Goal: Task Accomplishment & Management: Use online tool/utility

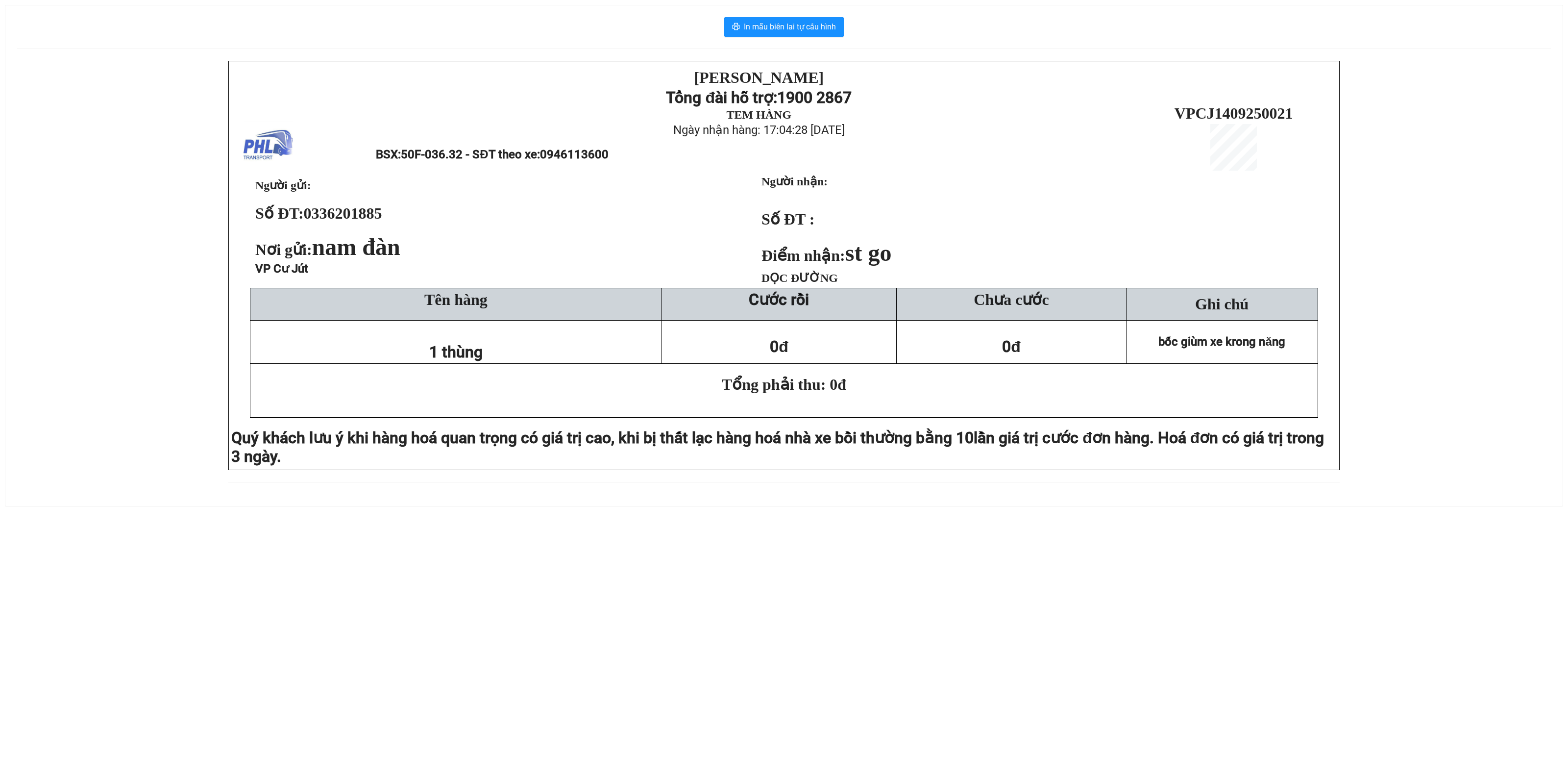
drag, startPoint x: 8, startPoint y: 220, endPoint x: 140, endPoint y: 130, distance: 159.8
click at [33, 200] on div "In mẫu biên lai tự cấu hình PHƯƠNG HỒNG LINH Tổng đài hỗ trợ: 1900 2867 TEM HÀN…" at bounding box center [784, 255] width 1557 height 500
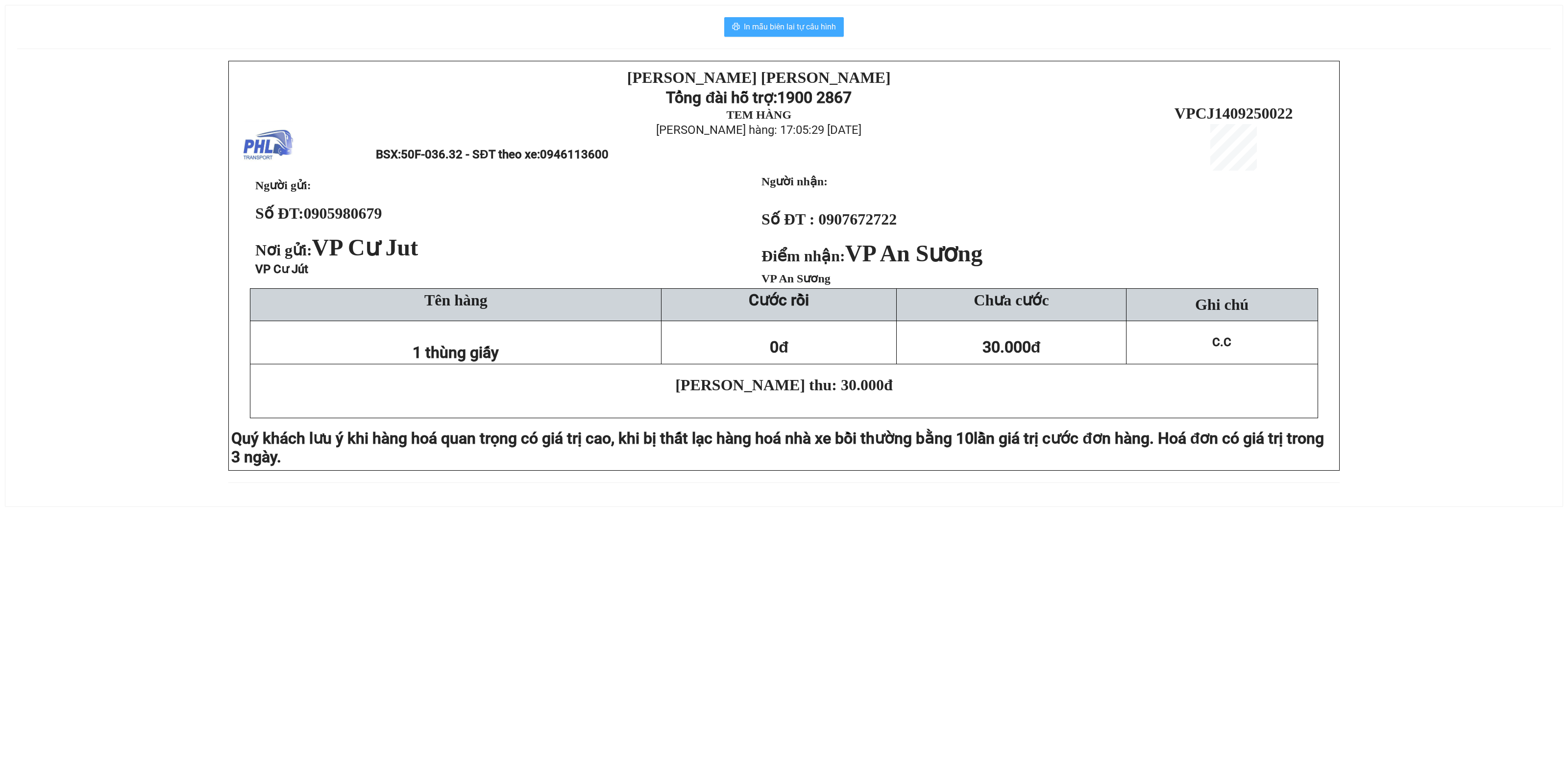
click at [815, 30] on span "In mẫu biên lai tự cấu hình" at bounding box center [789, 27] width 92 height 13
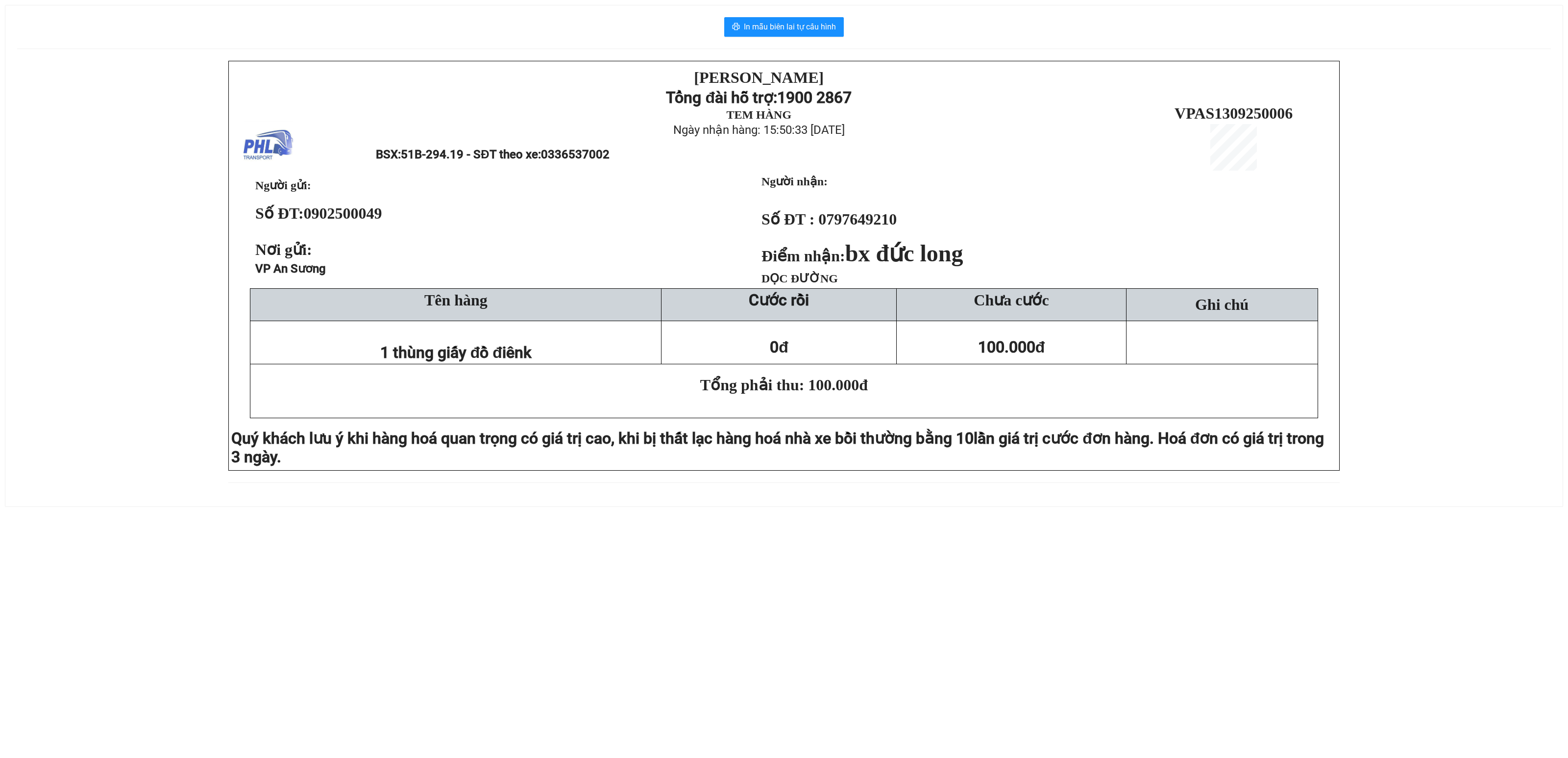
click at [105, 297] on div "PHƯƠNG HỒNG LINH Tổng đài hỗ trợ: 1900 2867 TEM HÀNG Ngày nhận hàng: 15:50:33 -…" at bounding box center [784, 277] width 1533 height 434
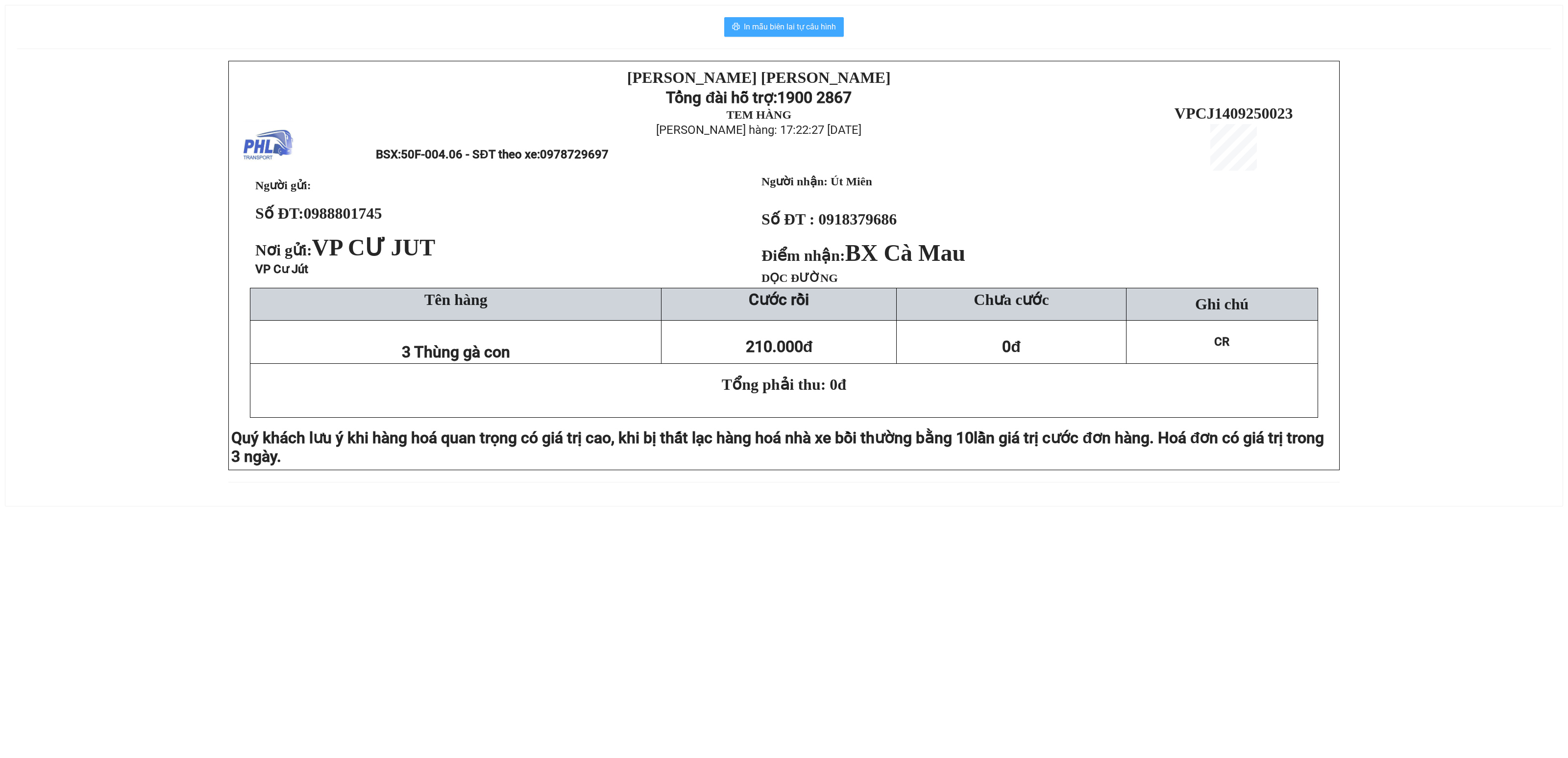
click at [802, 25] on span "In mẫu biên lai tự cấu hình" at bounding box center [789, 27] width 92 height 13
click at [784, 31] on span "In mẫu biên lai tự cấu hình" at bounding box center [789, 27] width 92 height 13
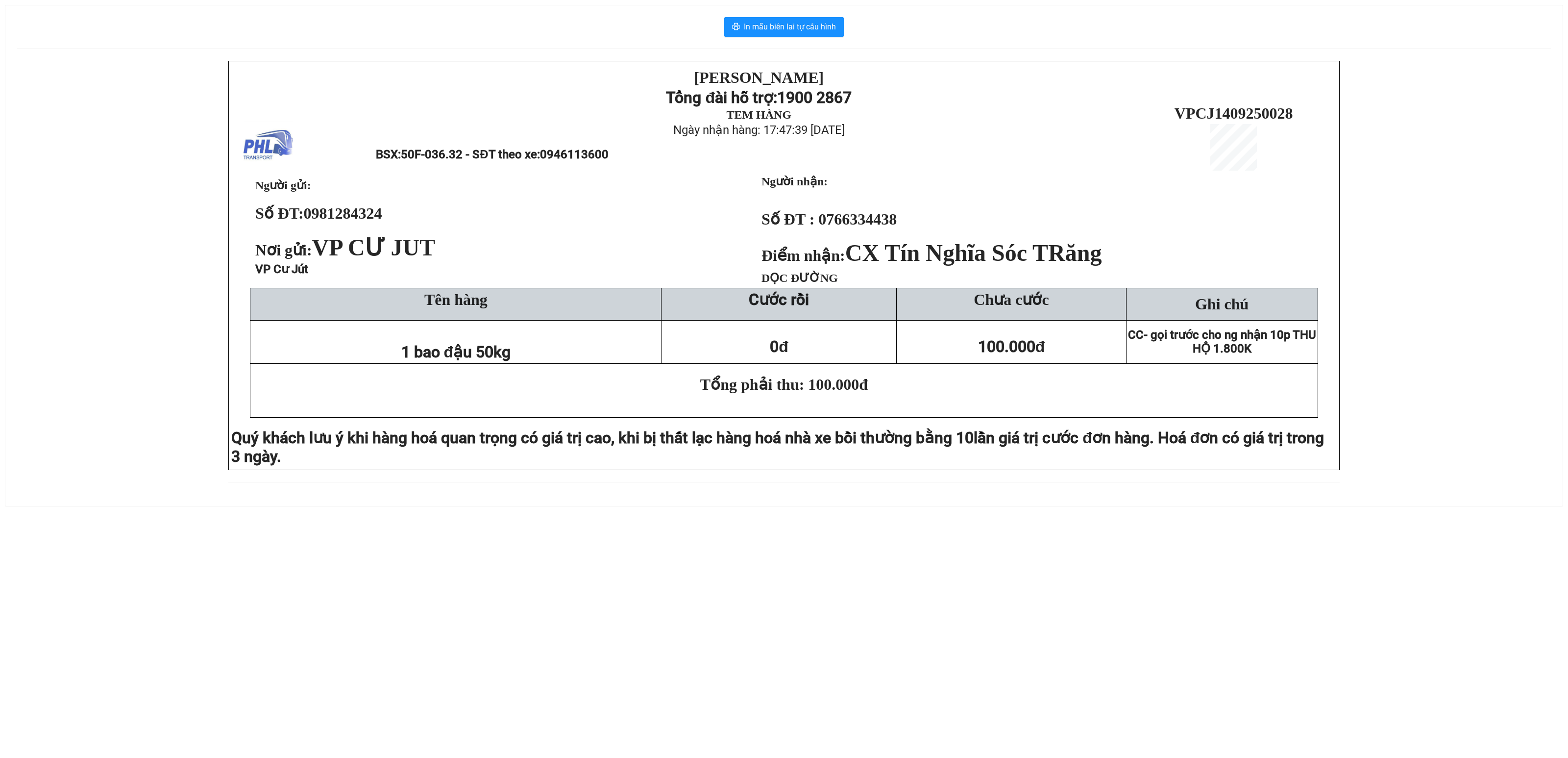
drag, startPoint x: 116, startPoint y: 431, endPoint x: 228, endPoint y: 317, distance: 159.8
click at [117, 427] on div "[PERSON_NAME][DEMOGRAPHIC_DATA] Tổng đài hỗ trợ: 1900 2867 TEM HÀNG Ngày nhận h…" at bounding box center [784, 277] width 1533 height 433
click at [22, 553] on body "In mẫu biên lai tự cấu hình [PERSON_NAME] Tổng đài hỗ trợ: 1900 2867 TEM HÀNG N…" at bounding box center [784, 367] width 1568 height 758
click at [788, 22] on span "In mẫu biên lai tự cấu hình" at bounding box center [789, 27] width 92 height 13
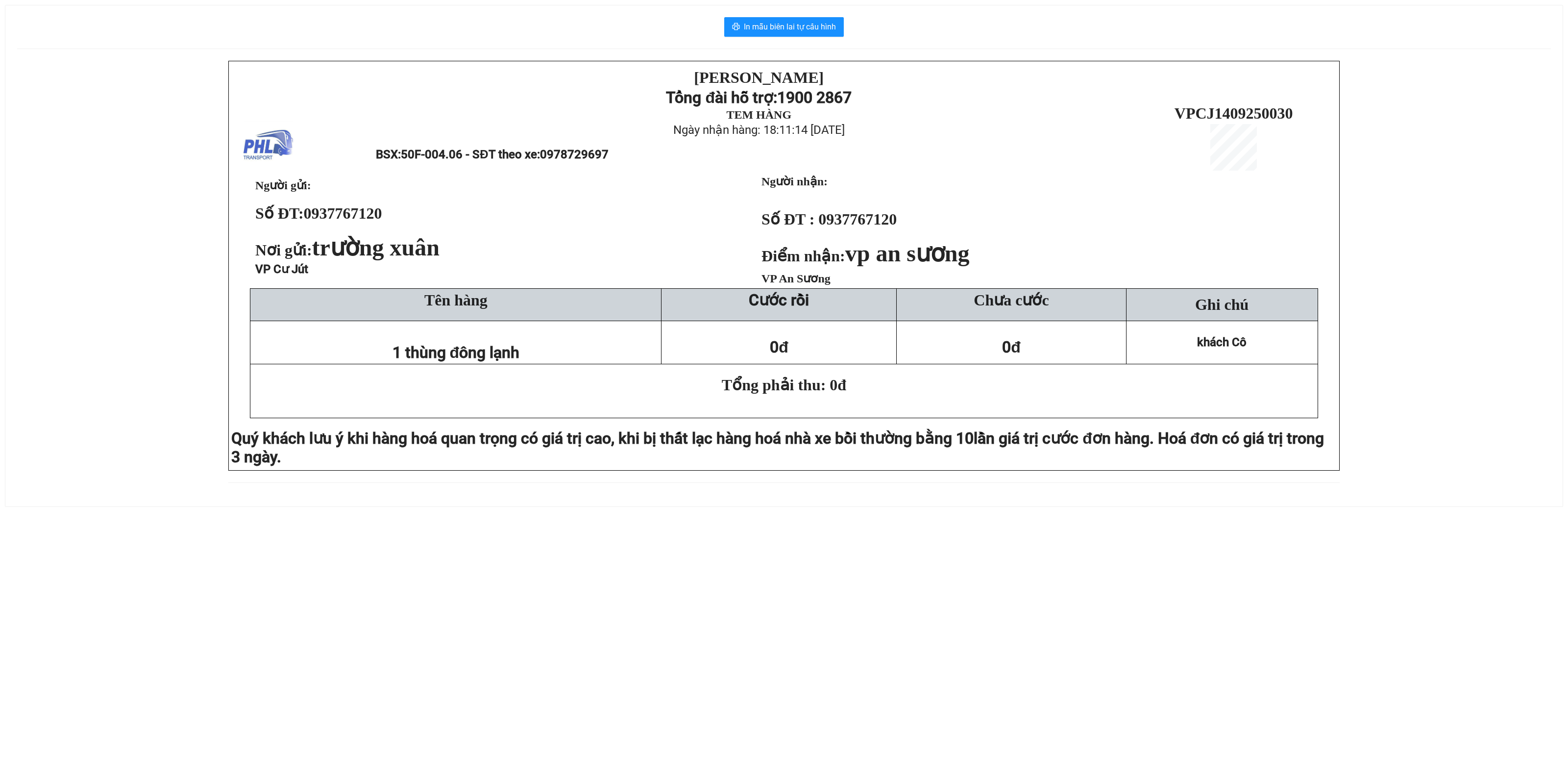
click at [30, 188] on div "In mẫu biên lai tự cấu hình [PERSON_NAME] Tổng đài hỗ trợ: 1900 2867 TEM HÀNG N…" at bounding box center [784, 256] width 1557 height 501
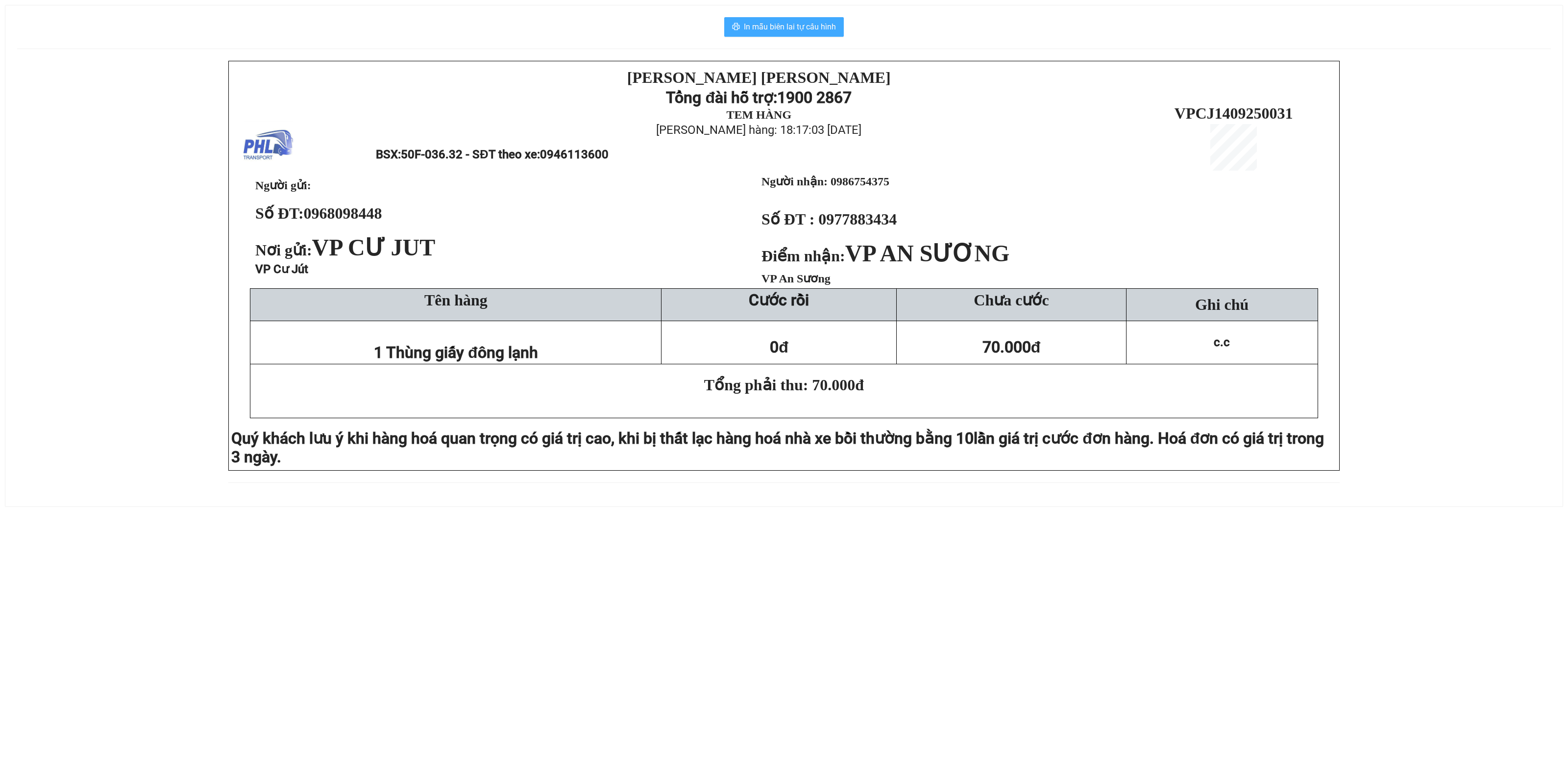
click at [793, 28] on span "In mẫu biên lai tự cấu hình" at bounding box center [789, 27] width 92 height 13
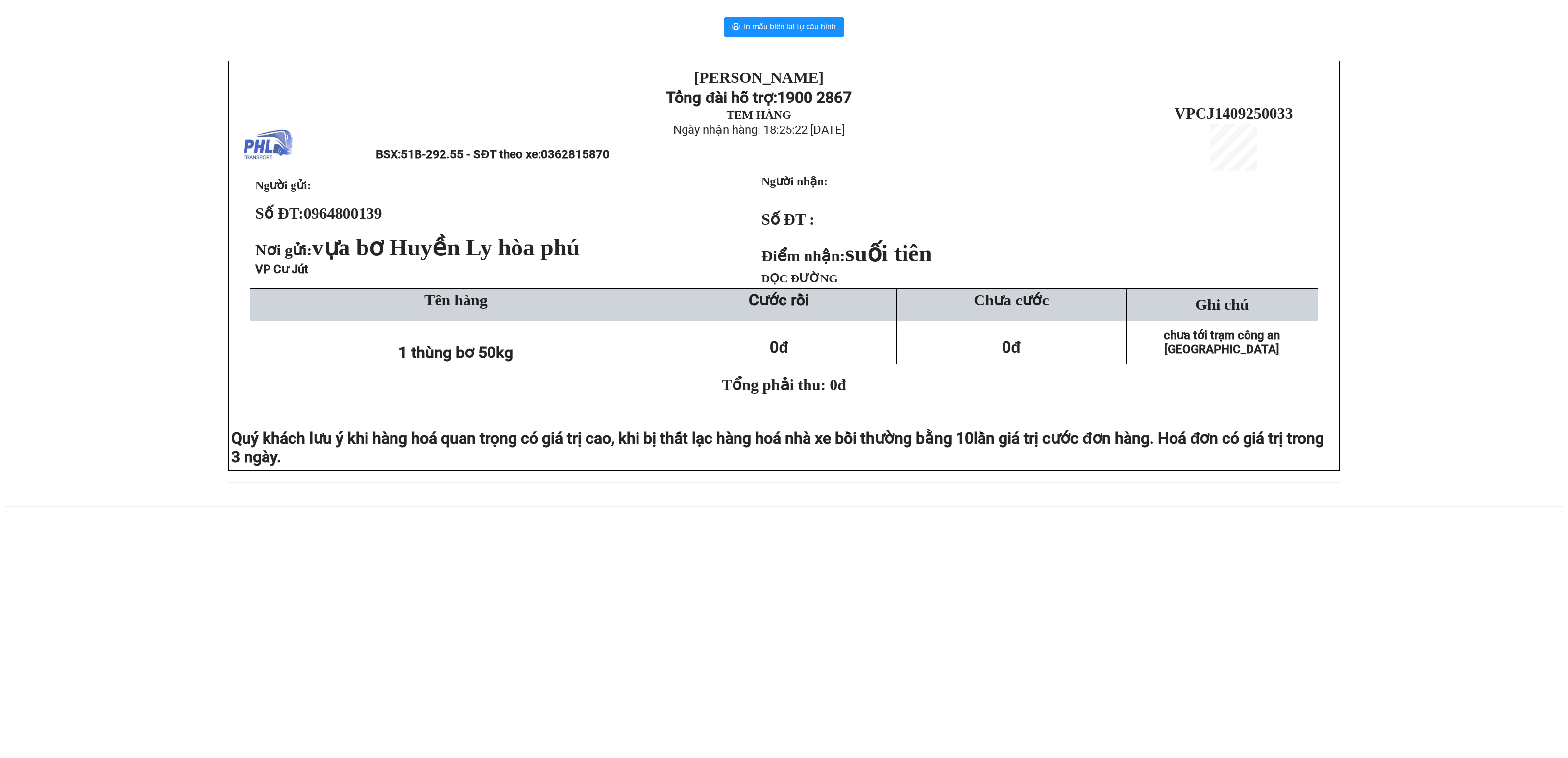
drag, startPoint x: 41, startPoint y: 206, endPoint x: 355, endPoint y: 121, distance: 325.3
click at [65, 203] on div "[PERSON_NAME][DEMOGRAPHIC_DATA] Tổng đài hỗ trợ: 1900 2867 TEM HÀNG Ngày nhận h…" at bounding box center [784, 277] width 1533 height 434
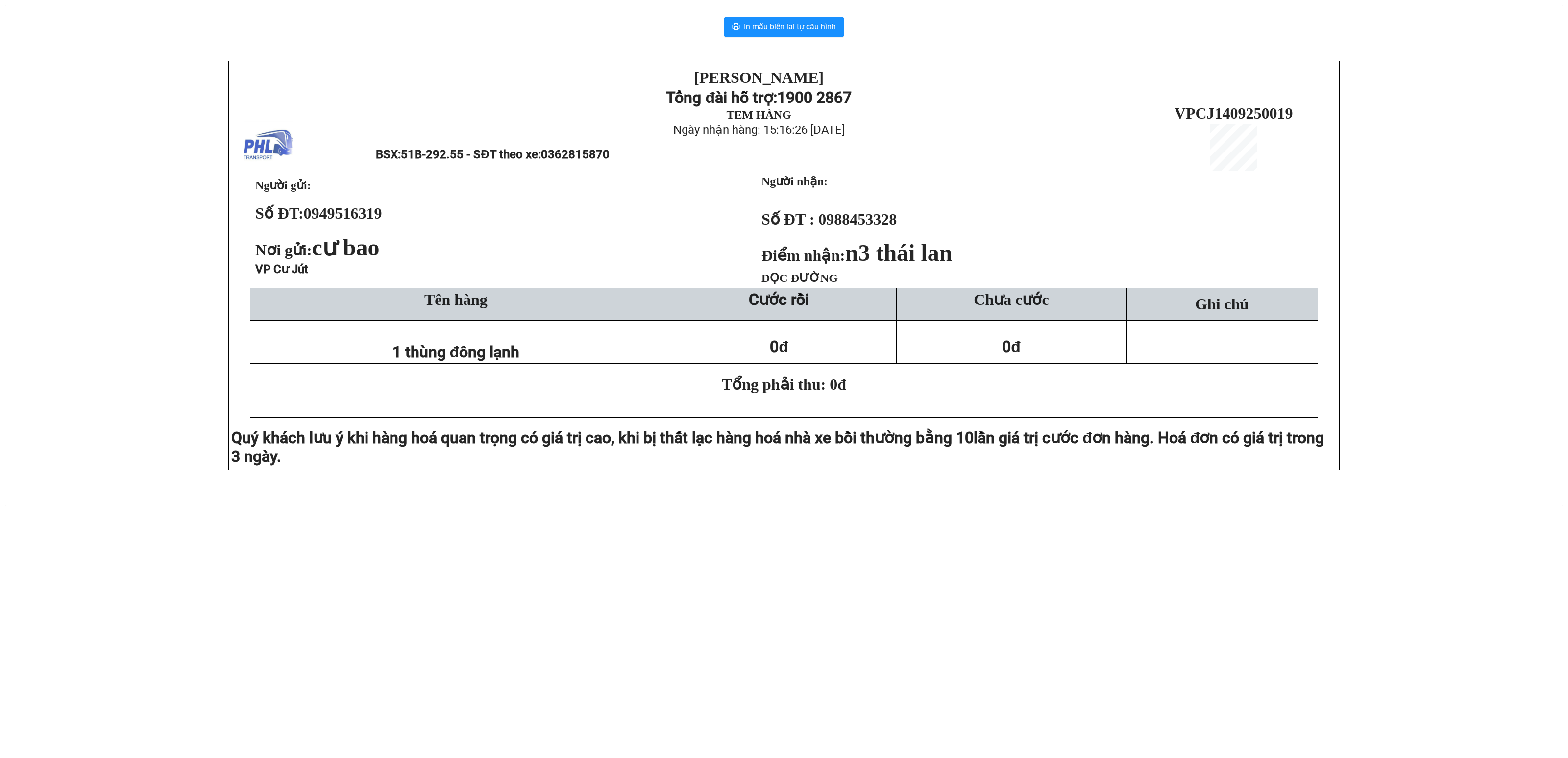
drag, startPoint x: 108, startPoint y: 315, endPoint x: 181, endPoint y: 268, distance: 86.8
click at [120, 308] on div "[PERSON_NAME][DEMOGRAPHIC_DATA] Tổng đài hỗ trợ: 1900 2867 TEM HÀNG Ngày nhận h…" at bounding box center [784, 277] width 1533 height 433
